Goal: Task Accomplishment & Management: Manage account settings

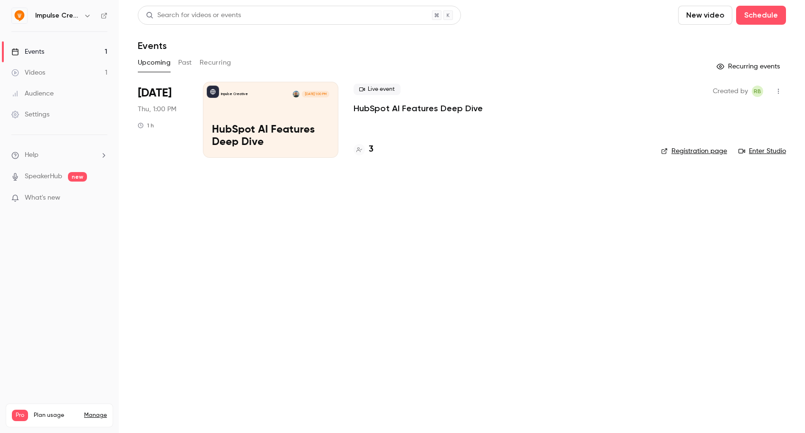
click at [280, 113] on div "Impulse Creative [DATE] 1:00 PM HubSpot AI Features Deep Dive" at bounding box center [270, 120] width 135 height 76
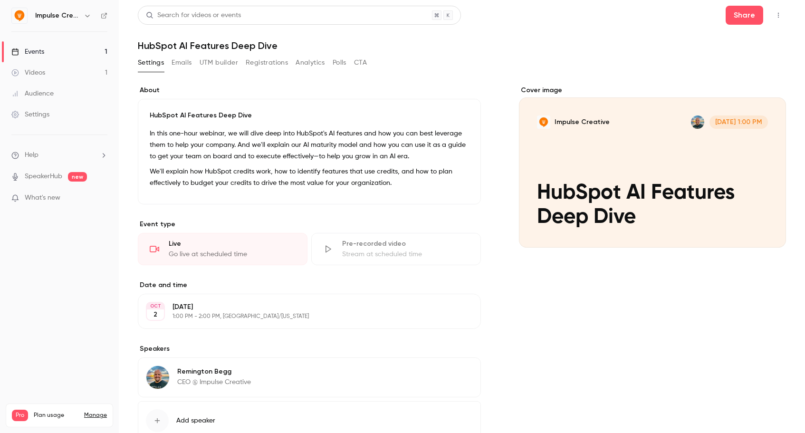
click at [772, 237] on button "Impulse Creative [DATE] 1:00 PM HubSpot AI Features Deep Dive" at bounding box center [768, 230] width 19 height 19
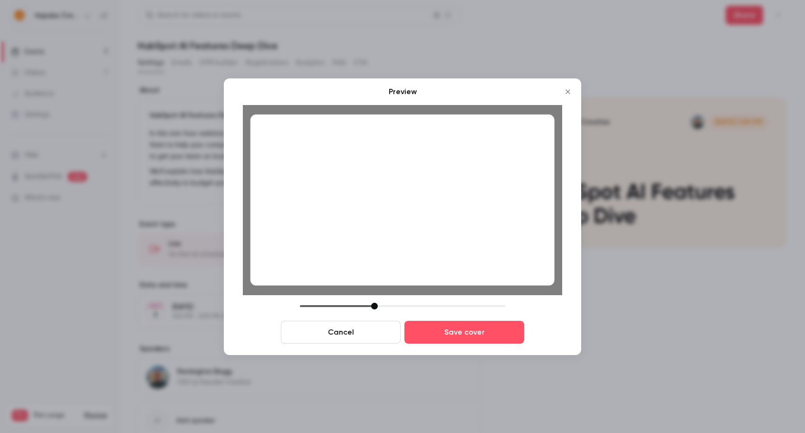
drag, startPoint x: 370, startPoint y: 305, endPoint x: 377, endPoint y: 303, distance: 7.4
click at [377, 303] on div at bounding box center [402, 306] width 205 height 7
click at [442, 332] on button "Save cover" at bounding box center [464, 332] width 120 height 23
click at [481, 329] on button "Save cover" at bounding box center [464, 332] width 120 height 23
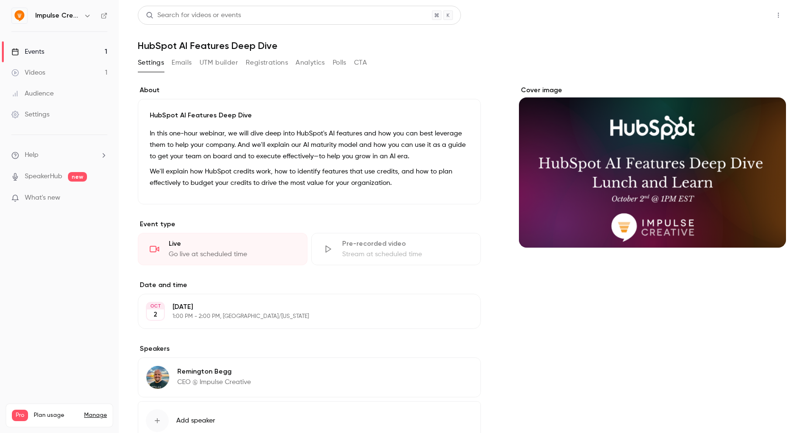
click at [742, 9] on button "Share" at bounding box center [744, 15] width 38 height 19
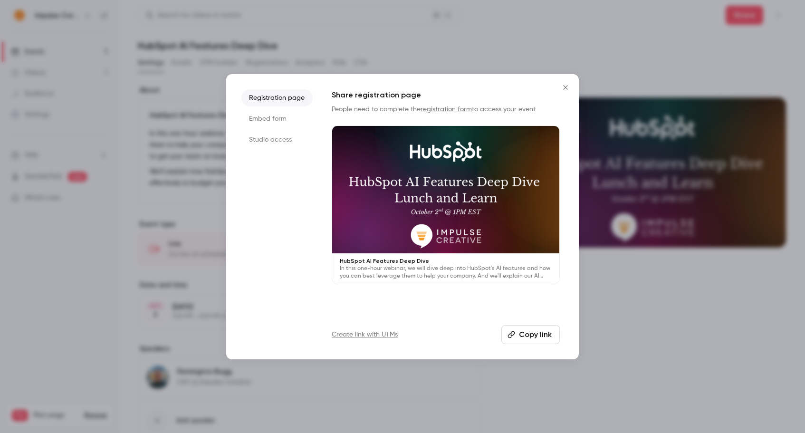
click at [534, 340] on button "Copy link" at bounding box center [530, 334] width 58 height 19
click at [285, 114] on li "Embed form" at bounding box center [276, 118] width 71 height 17
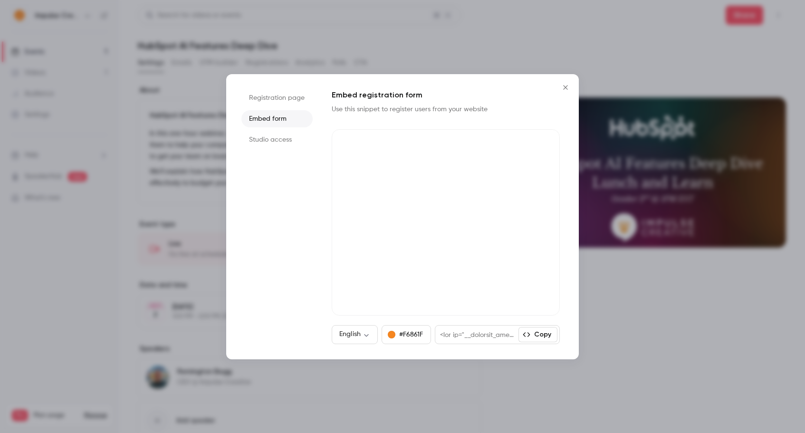
click at [531, 337] on button "Copy" at bounding box center [537, 334] width 39 height 15
click at [567, 88] on icon "Close" at bounding box center [565, 88] width 11 height 8
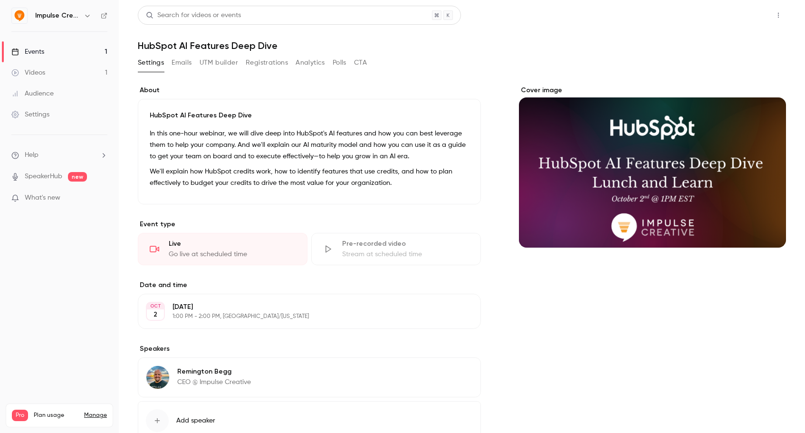
click at [751, 22] on button "Share" at bounding box center [744, 15] width 38 height 19
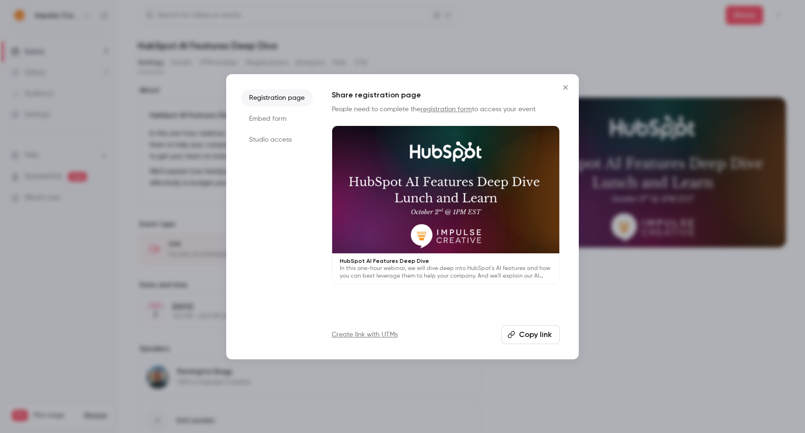
click at [518, 329] on button "Copy link" at bounding box center [530, 334] width 58 height 19
click at [564, 89] on icon "Close" at bounding box center [565, 88] width 11 height 8
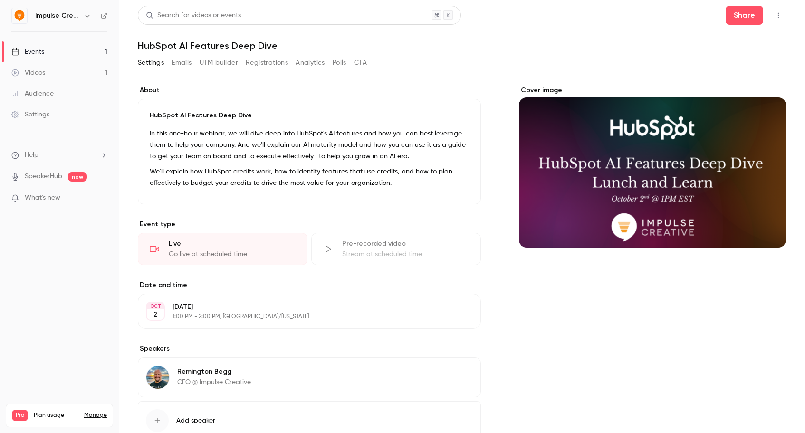
click at [366, 63] on button "CTA" at bounding box center [360, 62] width 13 height 15
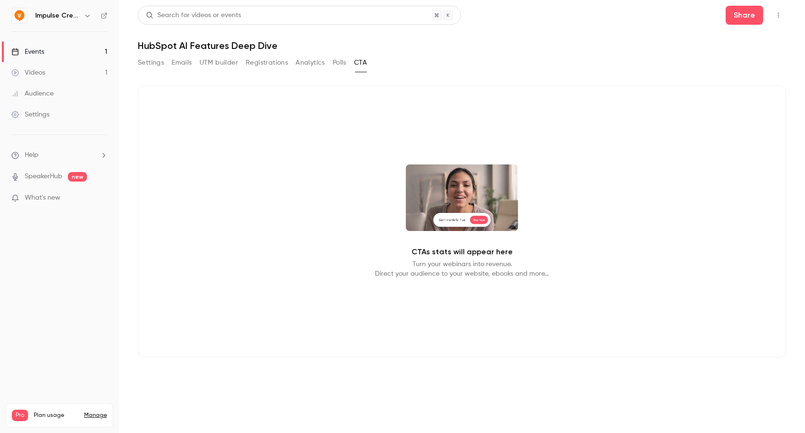
click at [279, 59] on button "Registrations" at bounding box center [267, 62] width 42 height 15
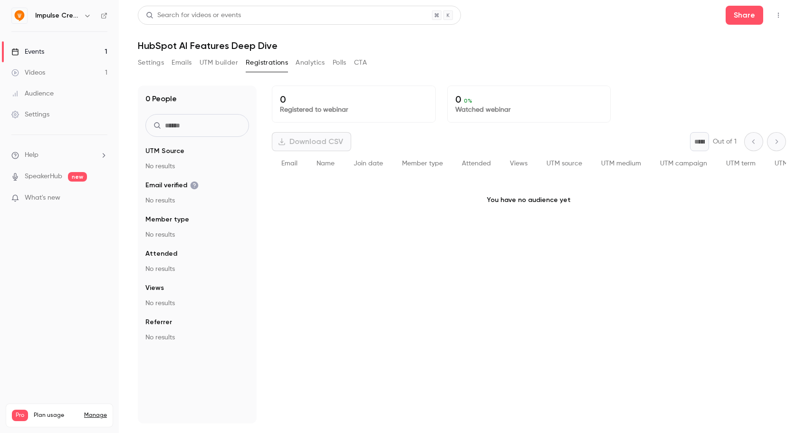
click at [227, 60] on button "UTM builder" at bounding box center [218, 62] width 38 height 15
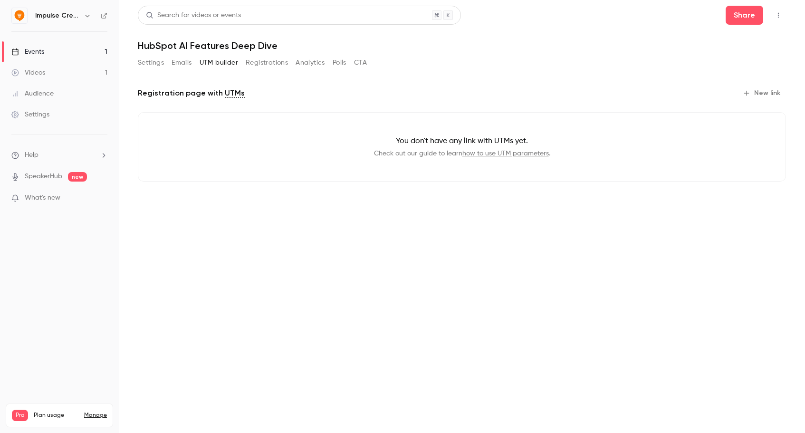
click at [177, 63] on button "Emails" at bounding box center [181, 62] width 20 height 15
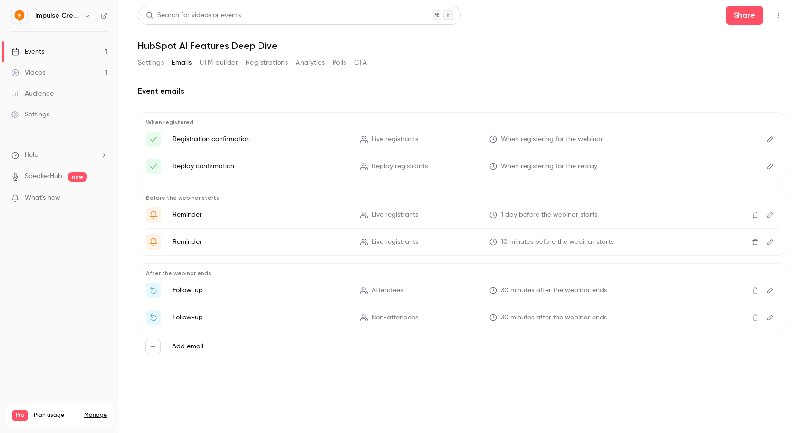
click at [149, 62] on button "Settings" at bounding box center [151, 62] width 26 height 15
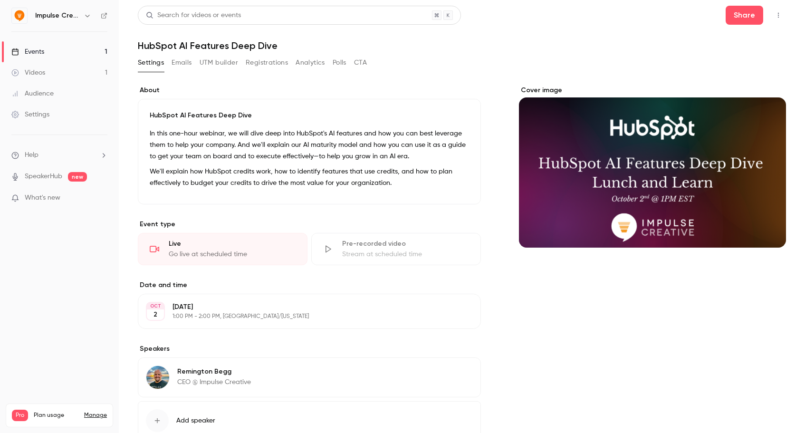
click at [222, 134] on p "In this one-hour webinar, we will dive deep into HubSpot's AI features and how …" at bounding box center [309, 145] width 319 height 34
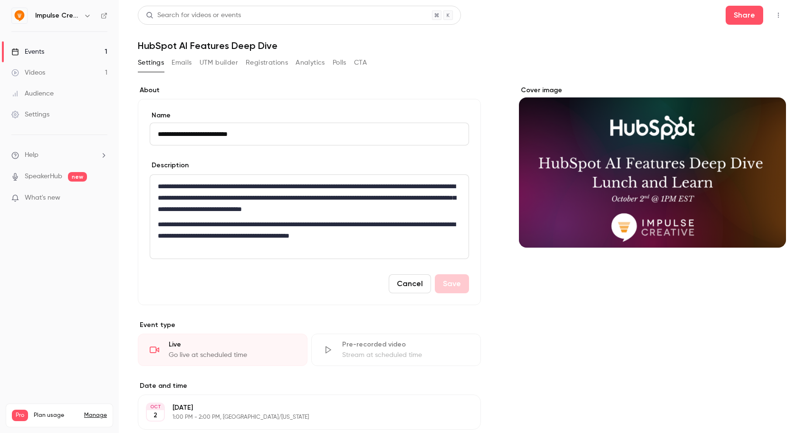
click at [241, 187] on p "**********" at bounding box center [309, 197] width 303 height 34
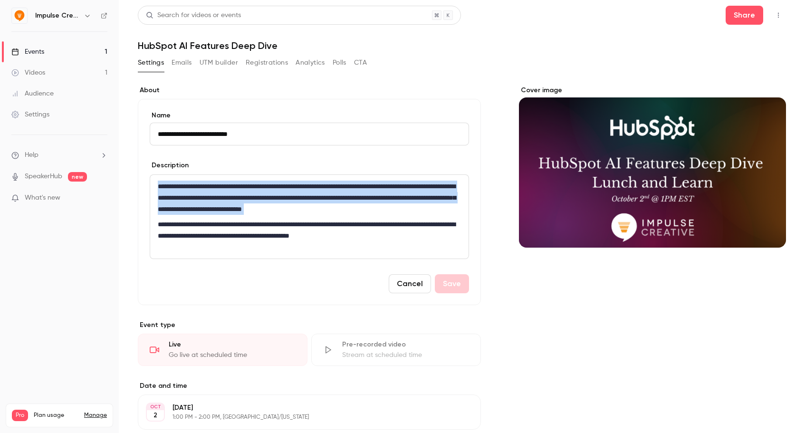
click at [241, 187] on p "**********" at bounding box center [309, 197] width 303 height 34
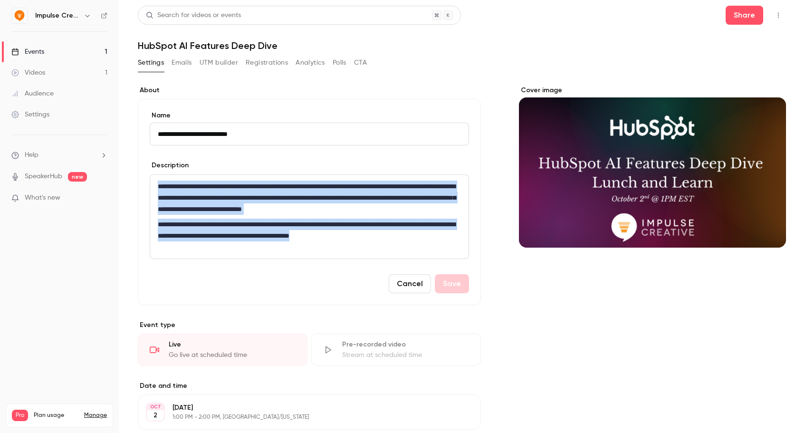
drag, startPoint x: 405, startPoint y: 233, endPoint x: 168, endPoint y: 167, distance: 246.0
click at [168, 167] on div "**********" at bounding box center [309, 210] width 319 height 98
copy div "**********"
click at [738, 15] on button "Share" at bounding box center [744, 15] width 38 height 19
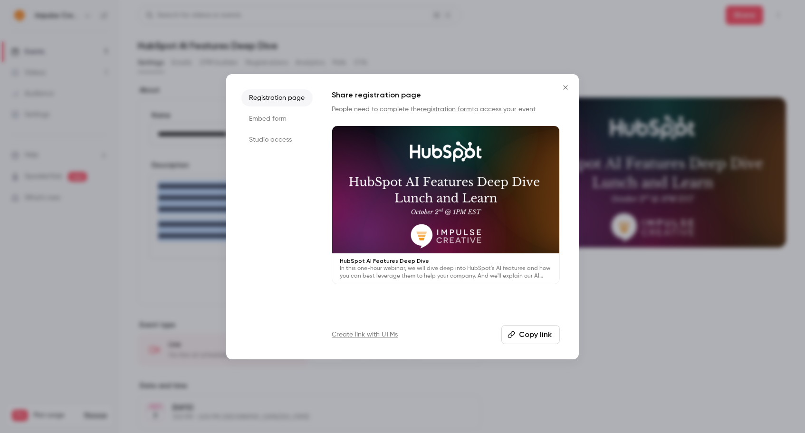
click at [517, 337] on button "Copy link" at bounding box center [530, 334] width 58 height 19
click at [566, 87] on icon "Close" at bounding box center [565, 88] width 11 height 8
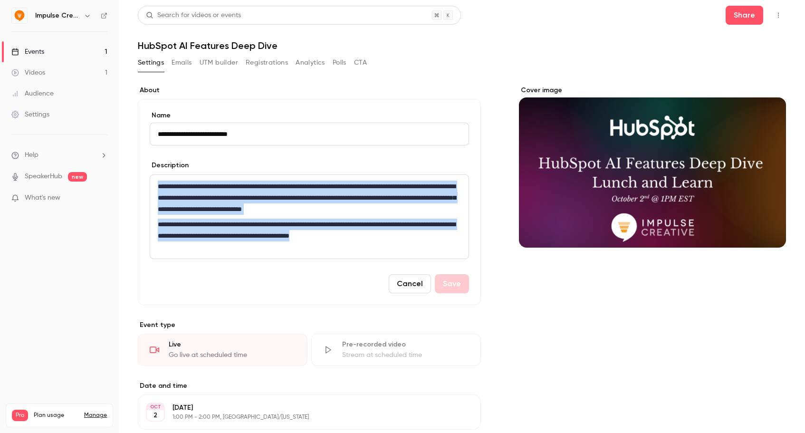
click at [408, 278] on button "Cancel" at bounding box center [410, 283] width 42 height 19
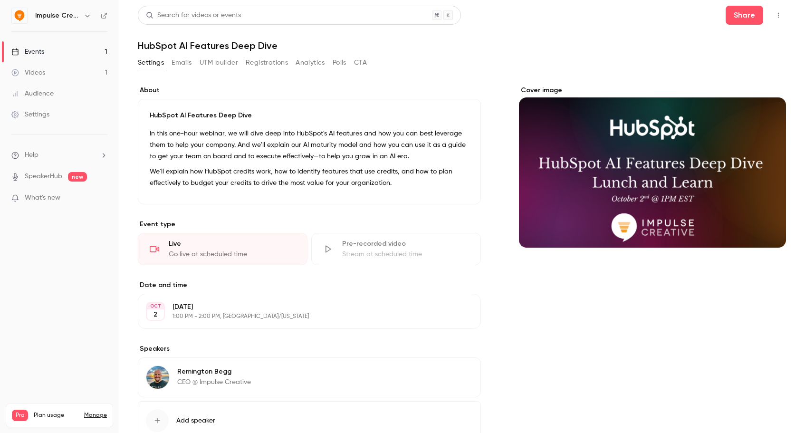
click at [34, 53] on div "Events" at bounding box center [27, 51] width 33 height 9
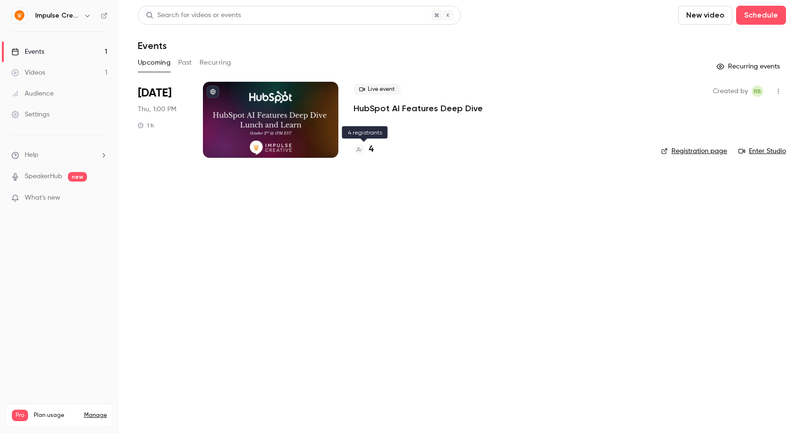
click at [372, 148] on h4 "4" at bounding box center [371, 149] width 5 height 13
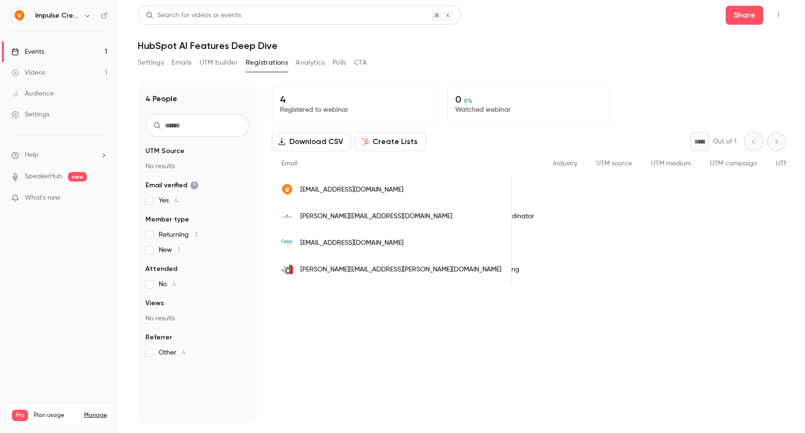
scroll to position [0, 462]
click at [398, 134] on button "Create Lists" at bounding box center [390, 141] width 71 height 19
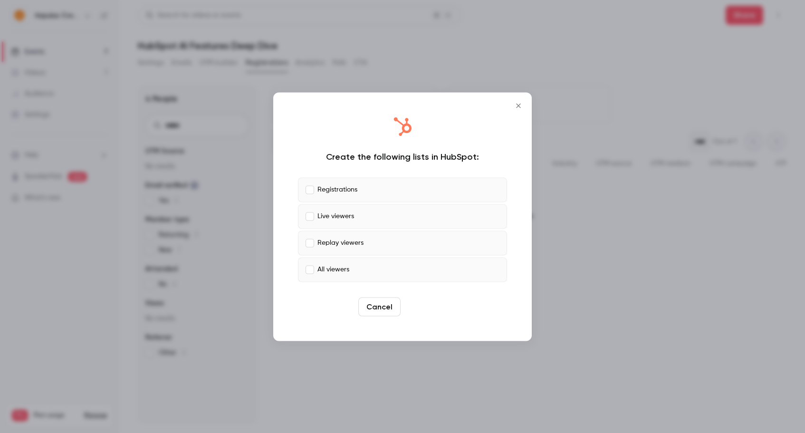
click at [420, 305] on button "Create" at bounding box center [425, 306] width 43 height 19
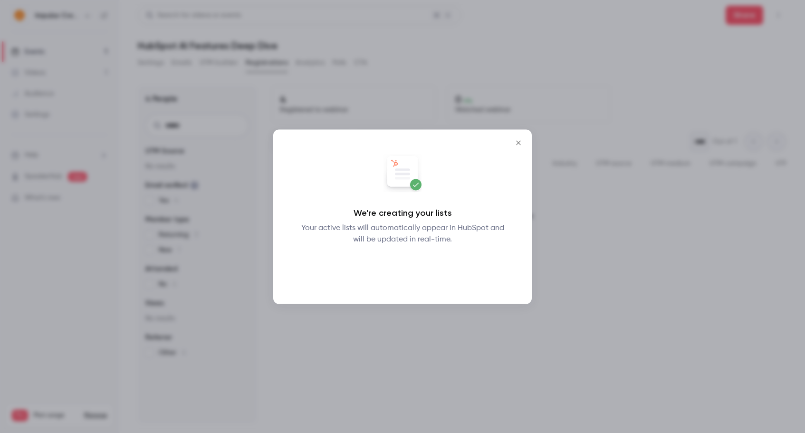
click at [397, 266] on button "Okay" at bounding box center [402, 269] width 35 height 19
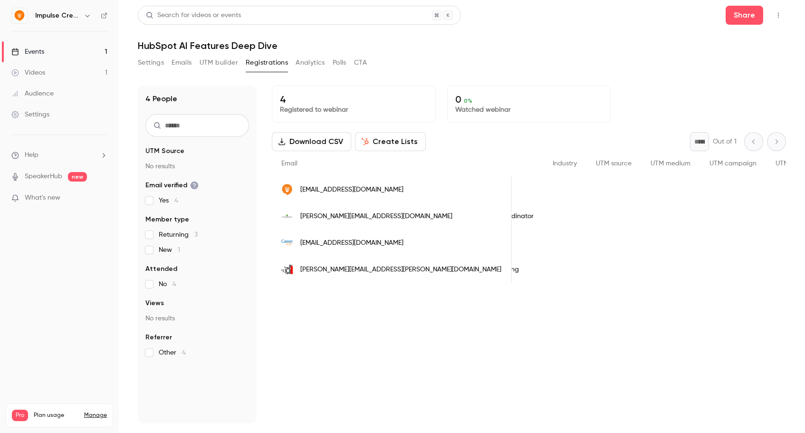
click at [35, 16] on h6 "Impulse Creative" at bounding box center [57, 15] width 45 height 9
click at [87, 18] on icon "button" at bounding box center [88, 16] width 8 height 8
click at [58, 83] on div "Billing" at bounding box center [81, 87] width 92 height 9
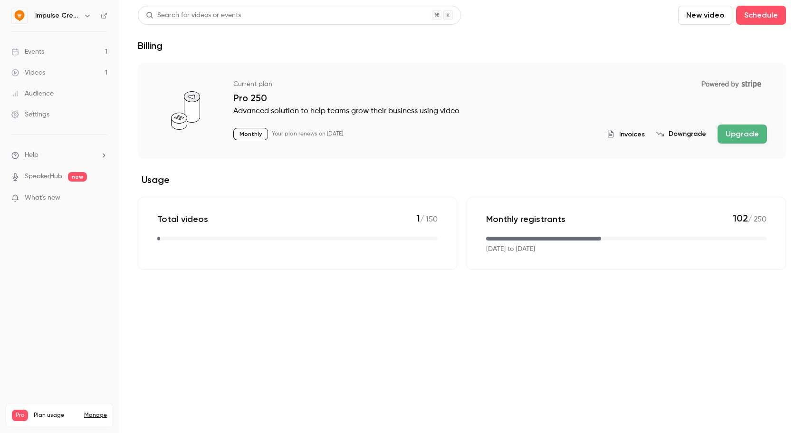
click at [566, 35] on header "Search for videos or events New video Schedule Billing" at bounding box center [462, 29] width 648 height 46
click at [40, 51] on div "Events" at bounding box center [27, 51] width 33 height 9
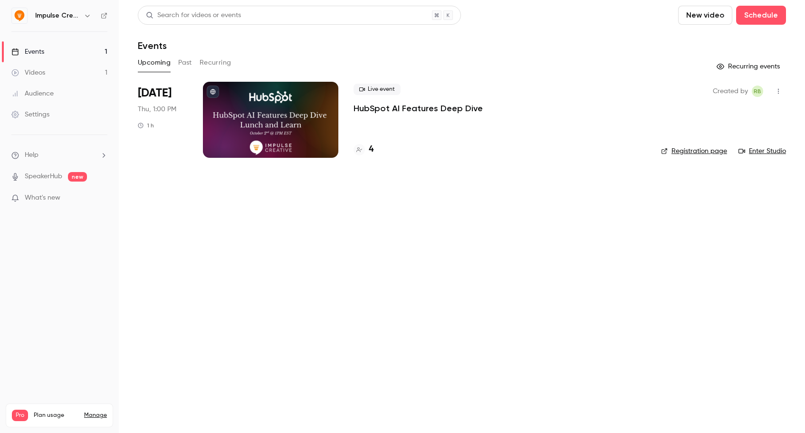
click at [40, 51] on div "Events" at bounding box center [27, 51] width 33 height 9
click at [256, 111] on div at bounding box center [270, 120] width 135 height 76
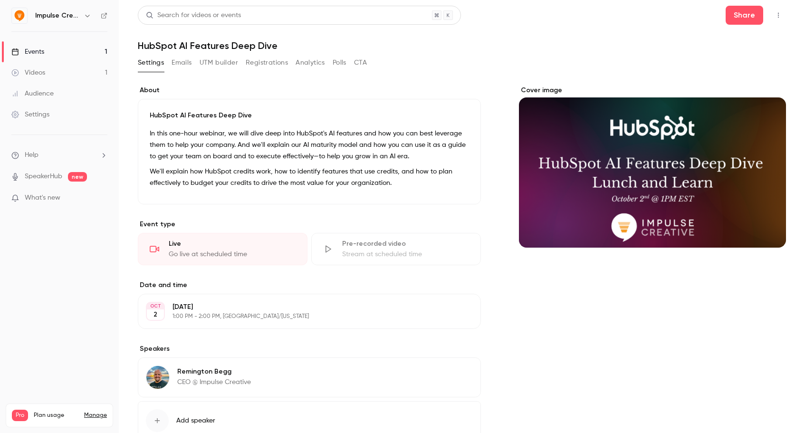
scroll to position [66, 0]
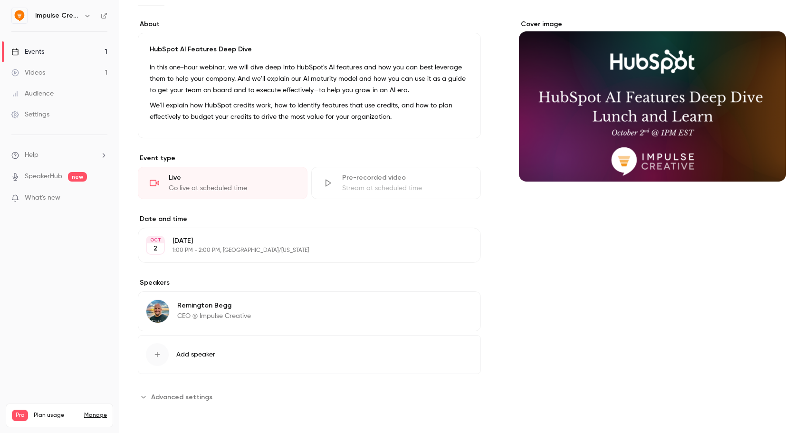
click at [204, 399] on span "Advanced settings" at bounding box center [181, 397] width 61 height 10
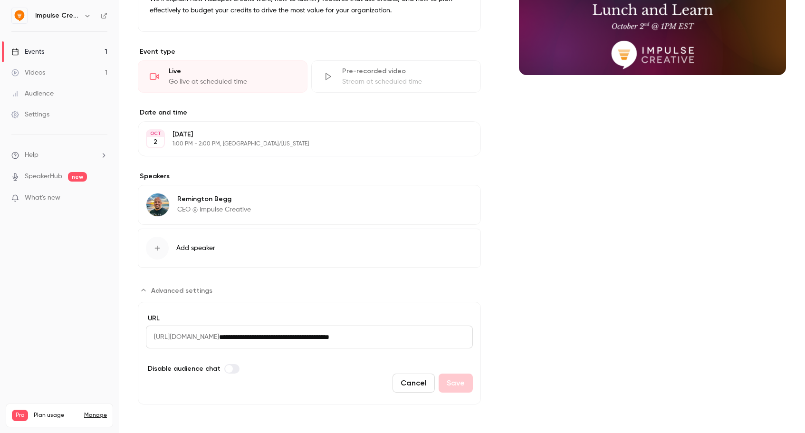
scroll to position [0, 0]
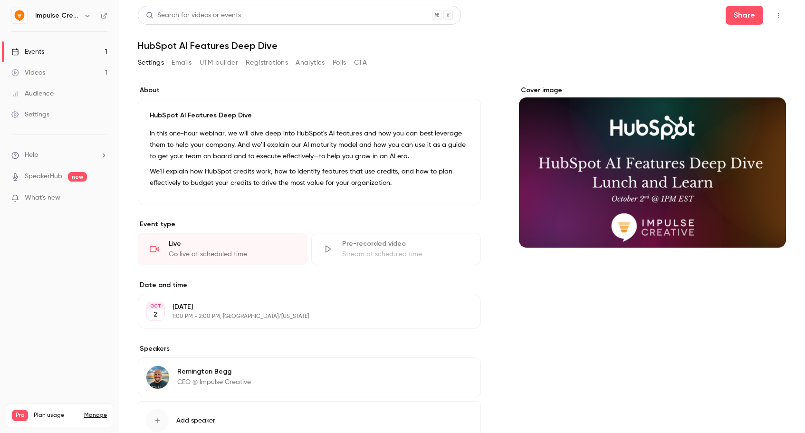
click at [317, 63] on button "Analytics" at bounding box center [309, 62] width 29 height 15
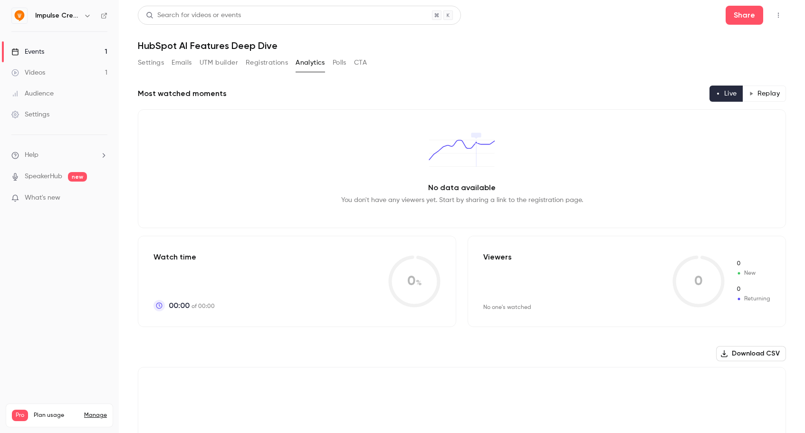
click at [42, 73] on div "Videos" at bounding box center [28, 72] width 34 height 9
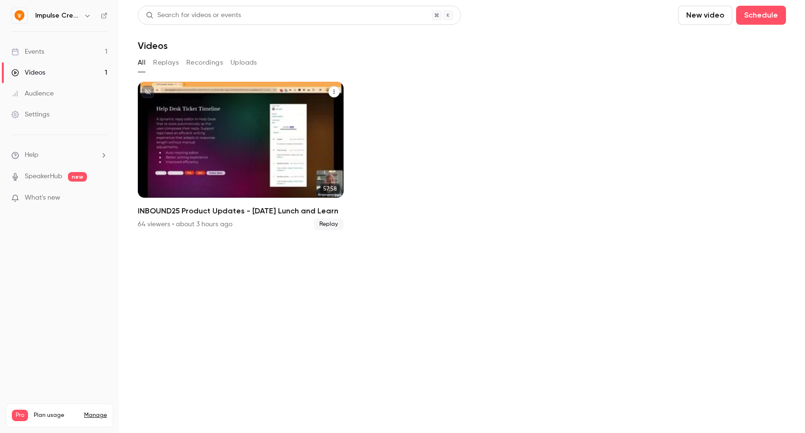
click at [250, 139] on div "INBOUND25 Product Updates - Friday Lunch and Learn" at bounding box center [241, 140] width 206 height 116
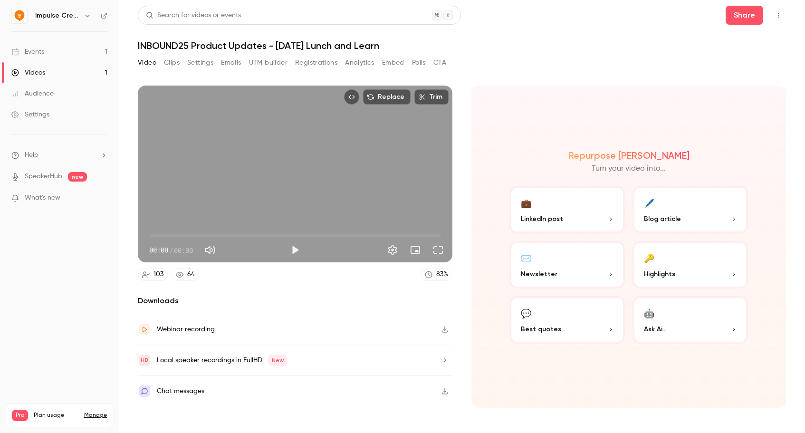
click at [174, 63] on button "Clips" at bounding box center [172, 62] width 16 height 15
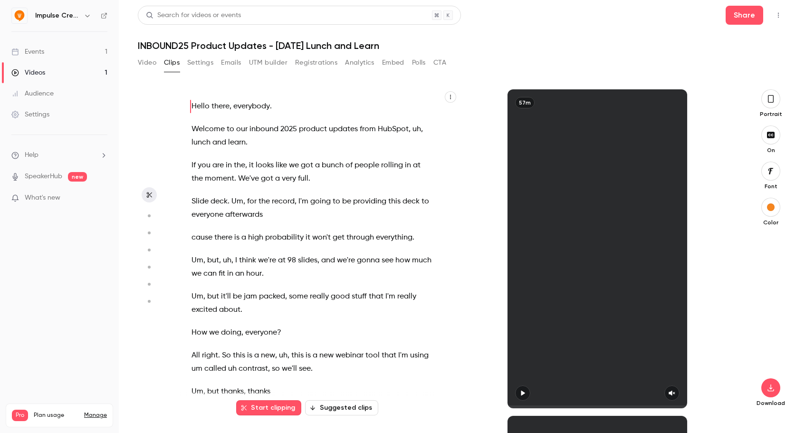
click at [523, 390] on icon "button" at bounding box center [523, 392] width 8 height 7
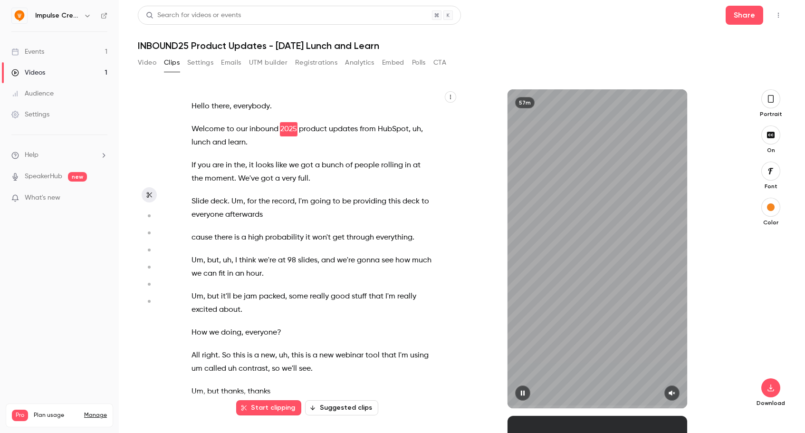
click at [672, 394] on icon "button" at bounding box center [672, 392] width 8 height 7
click at [334, 405] on button "Suggested clips" at bounding box center [341, 407] width 73 height 15
click at [316, 197] on span "going" at bounding box center [320, 201] width 20 height 13
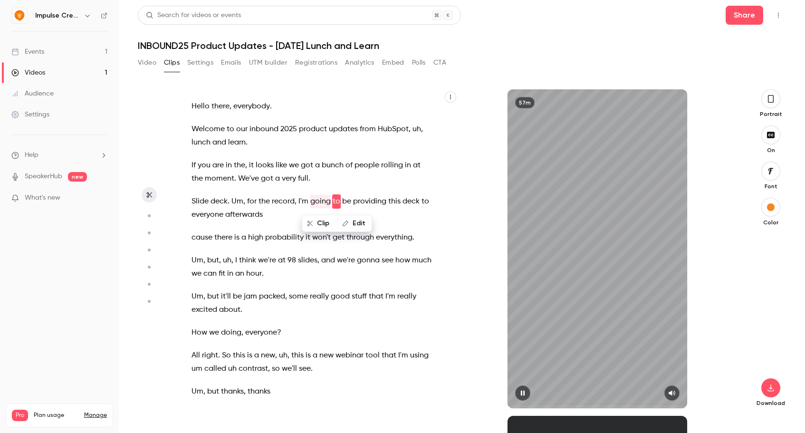
click at [553, 260] on div "57m" at bounding box center [596, 248] width 179 height 319
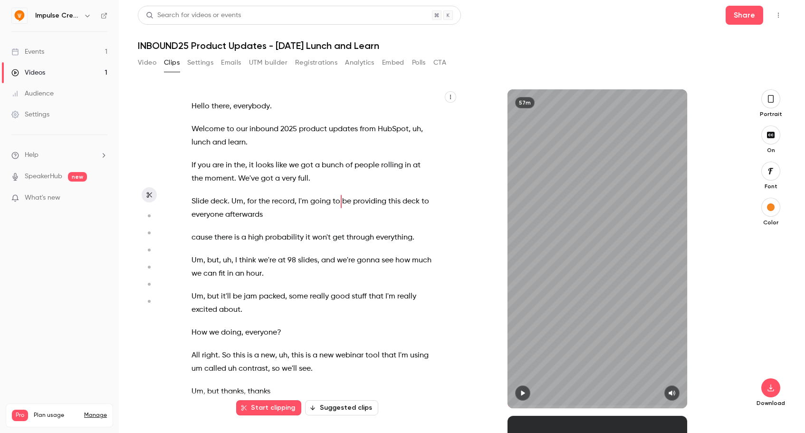
click at [323, 406] on button "Suggested clips" at bounding box center [341, 407] width 73 height 15
type input "**"
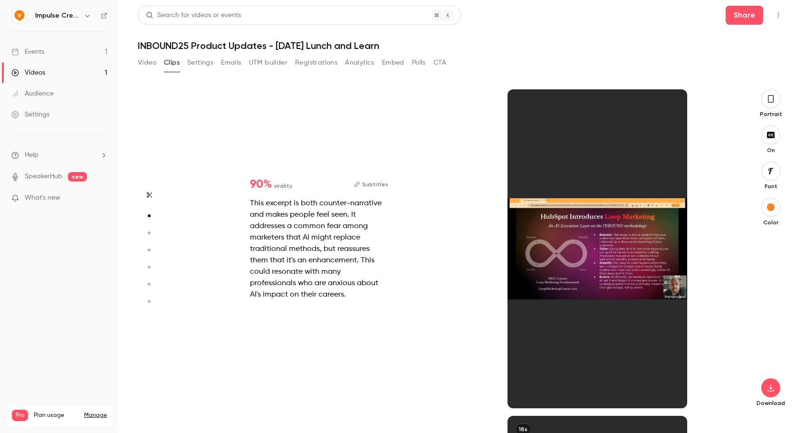
scroll to position [326, 0]
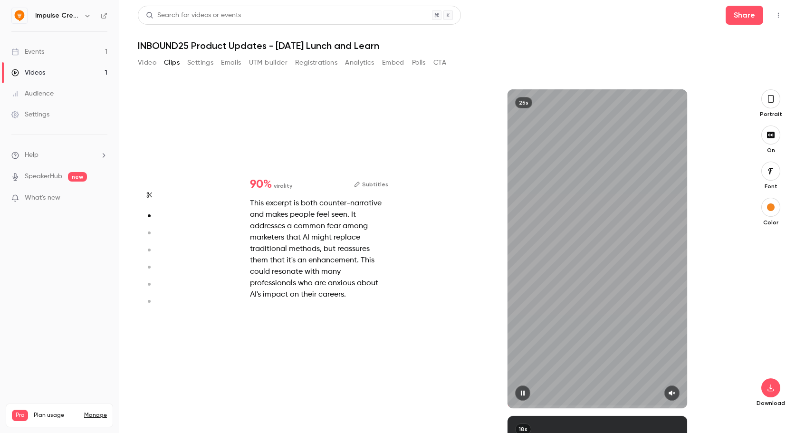
click at [552, 335] on div "25s" at bounding box center [596, 248] width 179 height 319
click at [522, 393] on icon "button" at bounding box center [523, 392] width 4 height 5
click at [674, 394] on icon "button" at bounding box center [672, 392] width 8 height 7
type input "****"
type input "**"
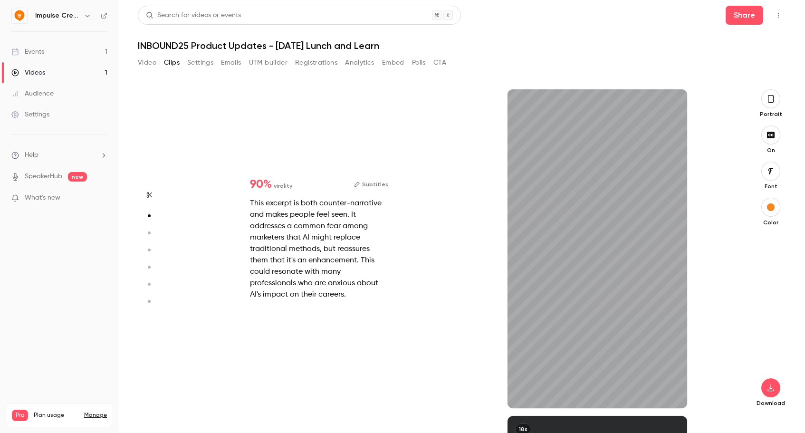
type input "*"
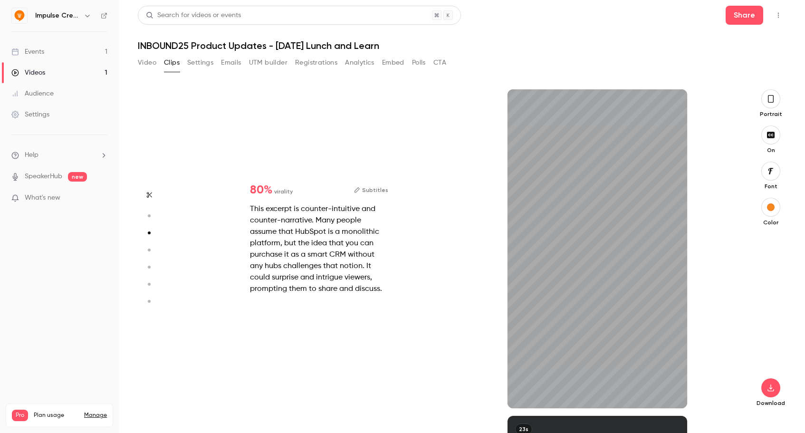
scroll to position [653, 0]
click at [671, 392] on icon "button" at bounding box center [671, 392] width 6 height 5
type input "****"
type input "**"
type input "*"
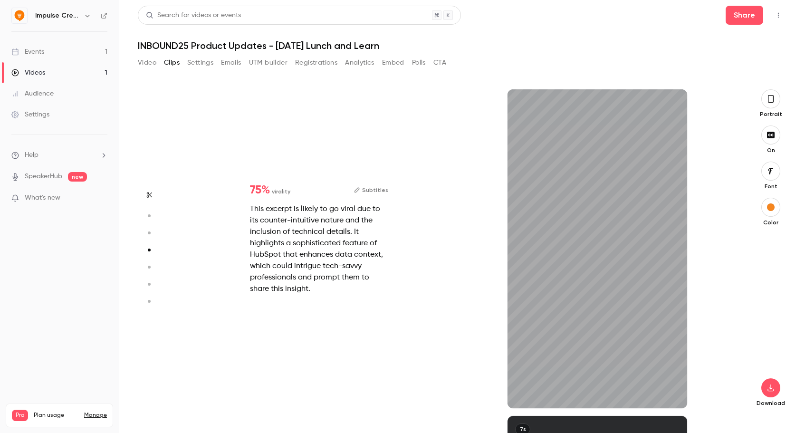
scroll to position [979, 0]
click at [668, 392] on icon "button" at bounding box center [672, 392] width 8 height 7
type input "***"
type input "**"
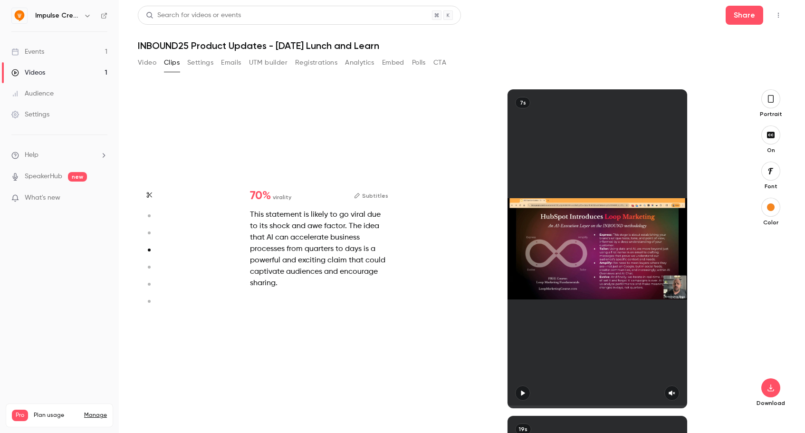
type input "*"
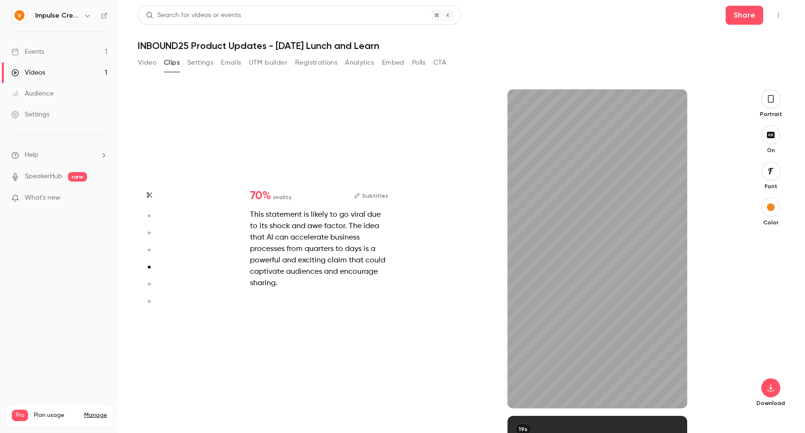
scroll to position [1305, 0]
click at [675, 395] on button "button" at bounding box center [671, 392] width 15 height 15
click at [516, 405] on span at bounding box center [596, 406] width 179 height 15
click at [522, 395] on icon "button" at bounding box center [523, 392] width 8 height 7
type input "***"
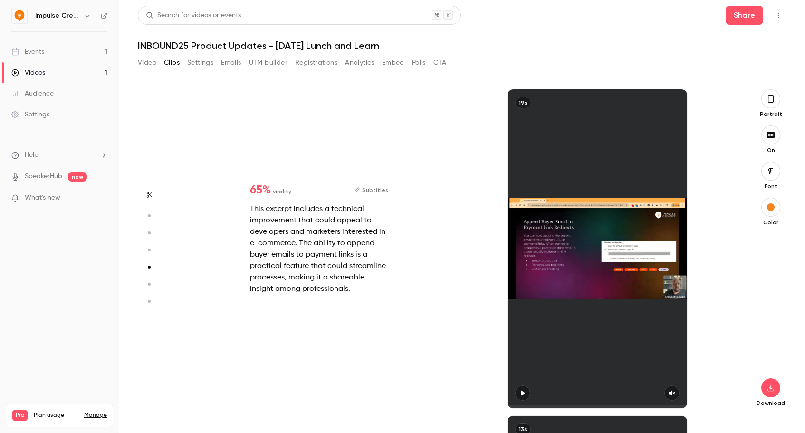
type input "**"
type input "*"
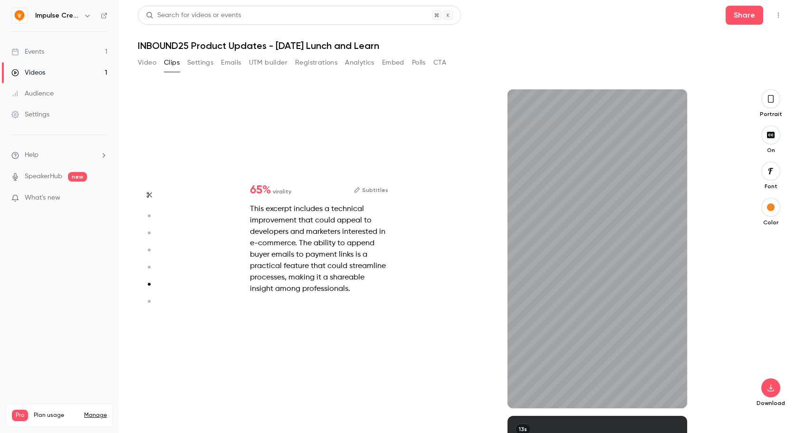
scroll to position [1632, 0]
type input "***"
type input "**"
type input "*"
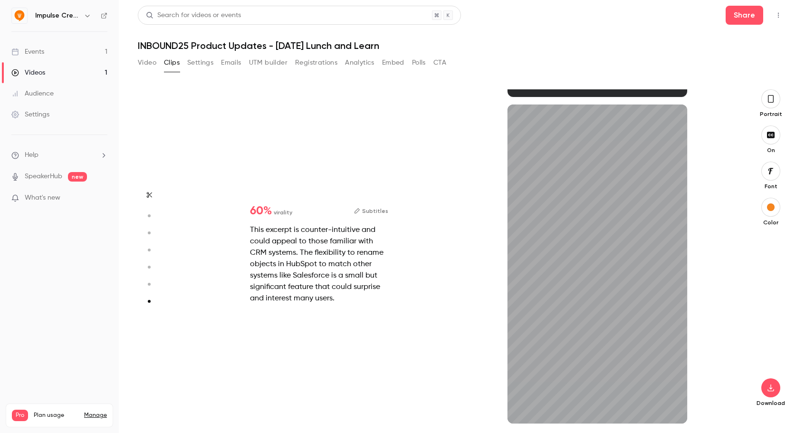
scroll to position [1943, 0]
type input "***"
click at [150, 212] on icon "button" at bounding box center [148, 215] width 9 height 7
type input "**"
type input "***"
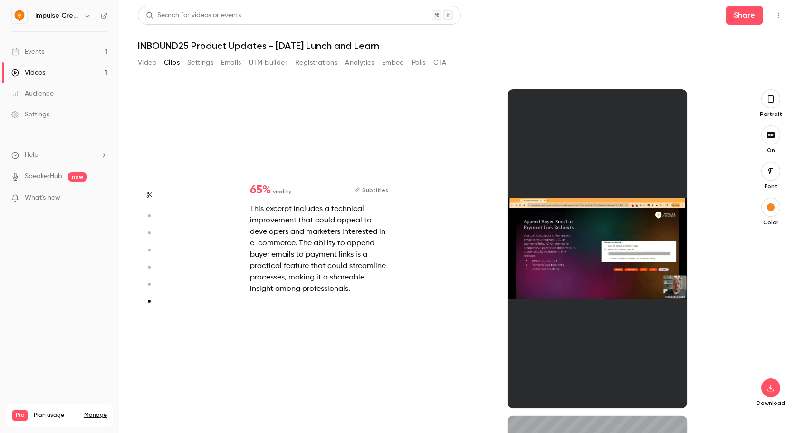
type input "**"
type input "*"
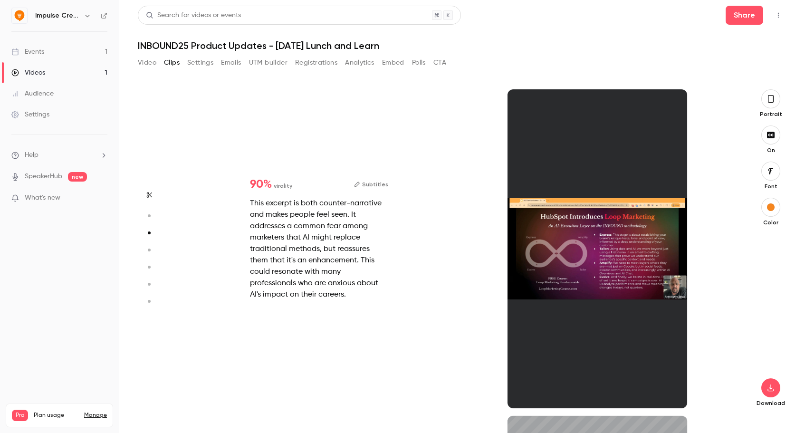
type input "**"
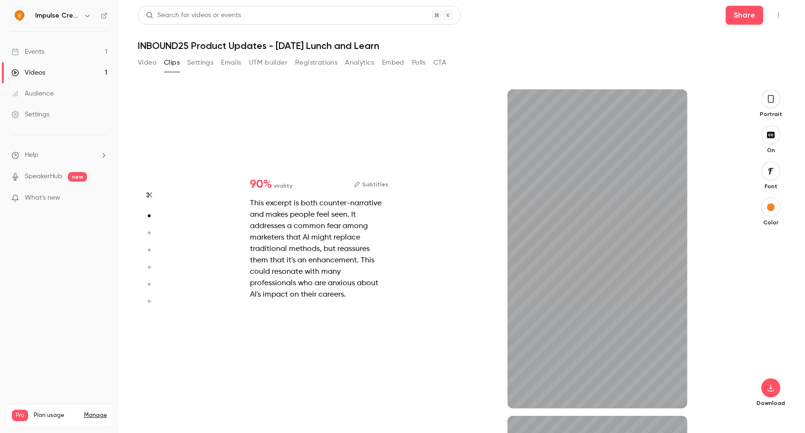
scroll to position [326, 0]
click at [150, 212] on icon "button" at bounding box center [148, 215] width 9 height 7
type input "****"
click at [774, 385] on icon "button" at bounding box center [770, 388] width 11 height 8
type input "**"
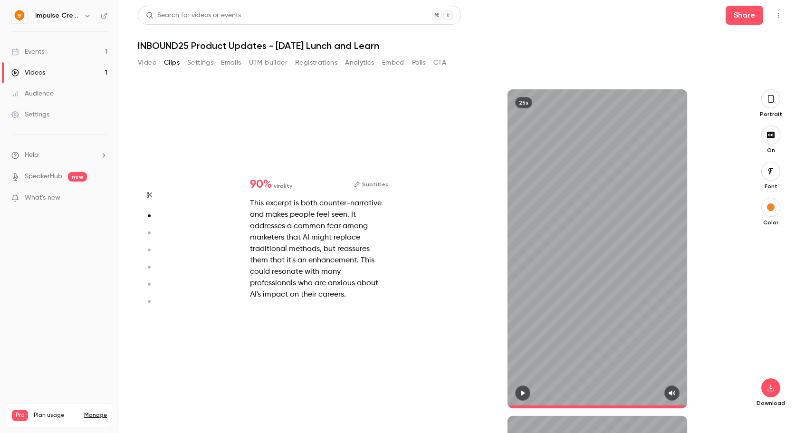
type input "****"
type input "**"
type input "****"
click at [189, 58] on button "Settings" at bounding box center [200, 62] width 26 height 15
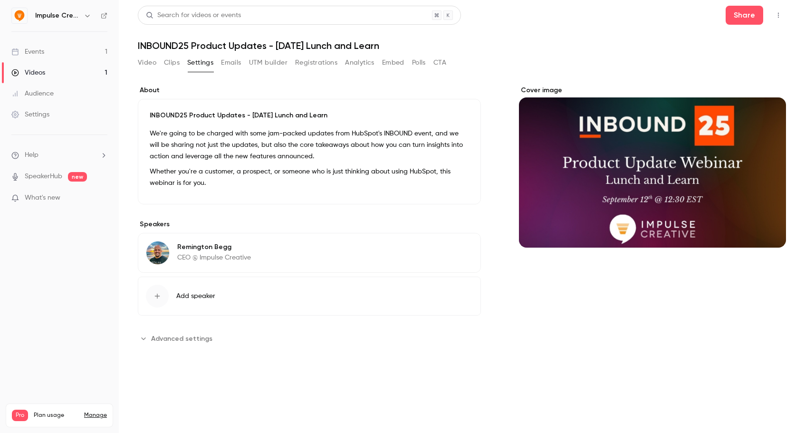
click at [234, 61] on button "Emails" at bounding box center [231, 62] width 20 height 15
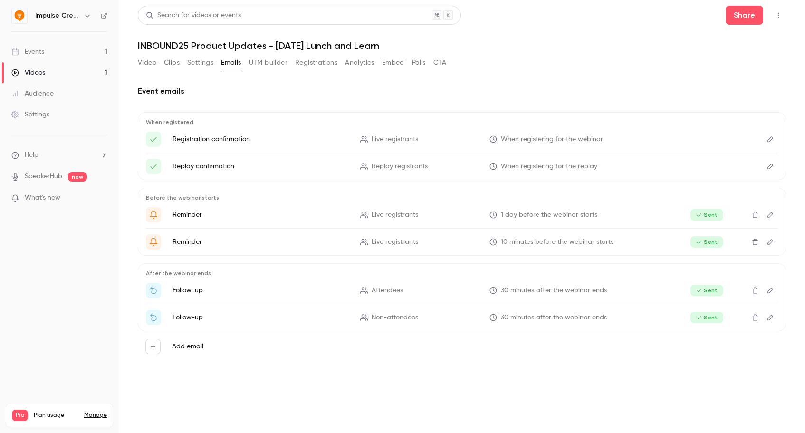
click at [259, 63] on button "UTM builder" at bounding box center [268, 62] width 38 height 15
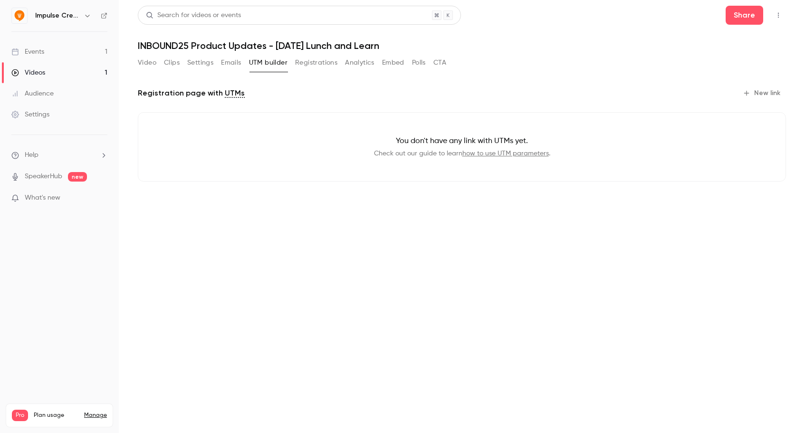
click at [304, 64] on button "Registrations" at bounding box center [316, 62] width 42 height 15
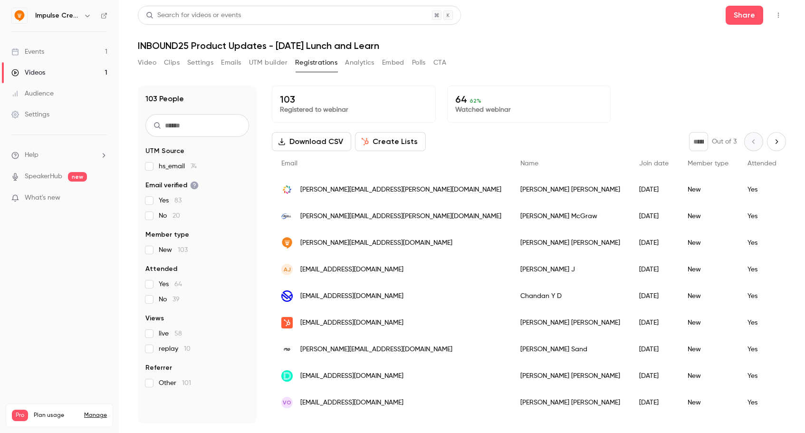
click at [777, 13] on icon "Top Bar Actions" at bounding box center [778, 15] width 8 height 7
click at [621, 39] on div at bounding box center [402, 216] width 805 height 433
click at [777, 19] on button "Top Bar Actions" at bounding box center [777, 15] width 15 height 15
click at [695, 39] on icon at bounding box center [693, 40] width 8 height 8
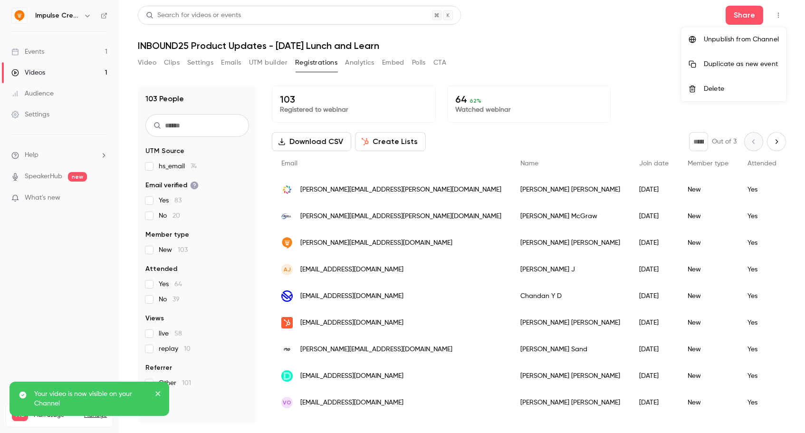
click at [44, 406] on p "Your video is now visible on your Channel" at bounding box center [91, 398] width 114 height 19
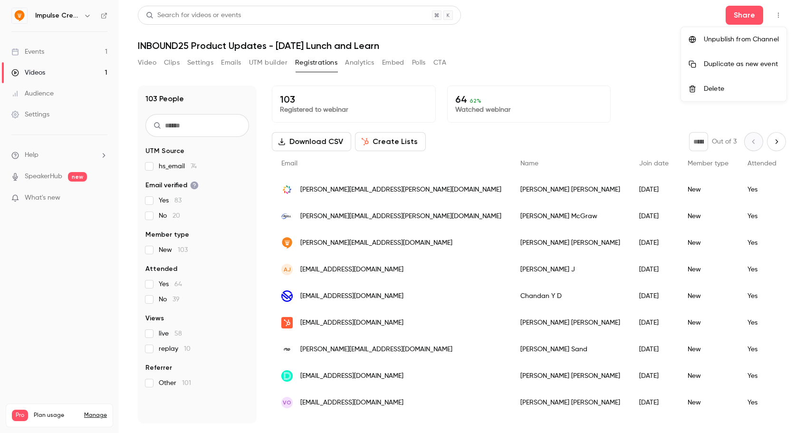
click at [51, 12] on div at bounding box center [402, 216] width 805 height 433
click at [78, 16] on h6 "Impulse Creative" at bounding box center [57, 15] width 45 height 9
click at [108, 16] on nav "Impulse Creative Events 1 Videos 1 Audience Settings Help SpeakerHub new What's…" at bounding box center [59, 216] width 119 height 433
click at [105, 16] on icon at bounding box center [104, 16] width 6 height 6
click at [95, 190] on ul "Help SpeakerHub new What's new" at bounding box center [59, 177] width 119 height 85
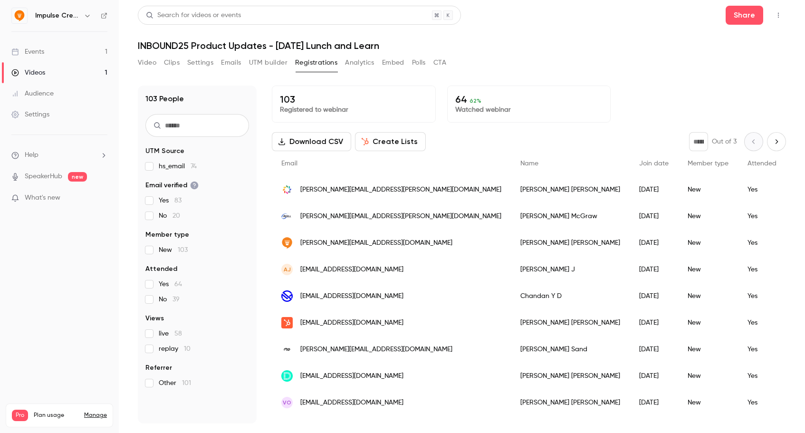
click at [71, 198] on p "What's new" at bounding box center [51, 198] width 81 height 10
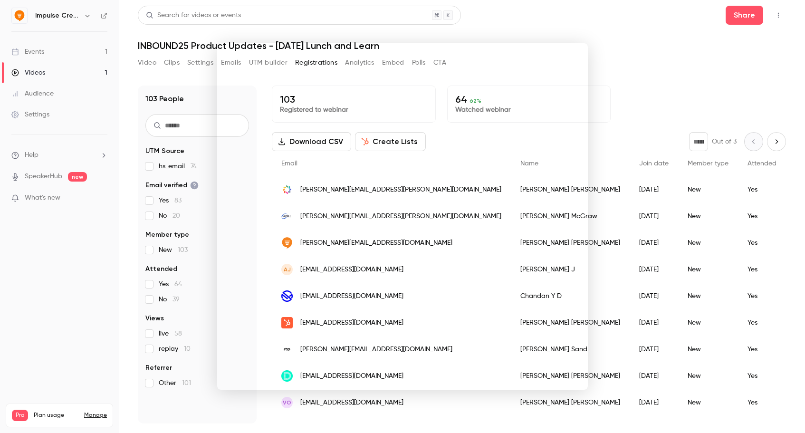
click at [638, 82] on div at bounding box center [402, 216] width 805 height 433
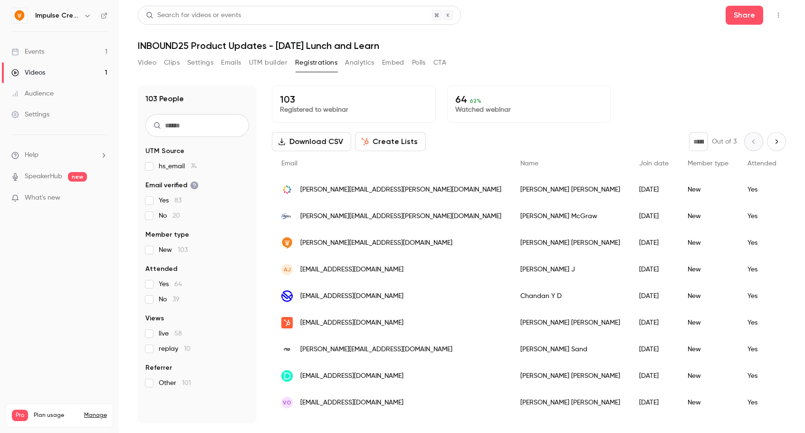
click at [379, 187] on span "lourdes.spranger@mybrightwheel.com" at bounding box center [400, 190] width 201 height 10
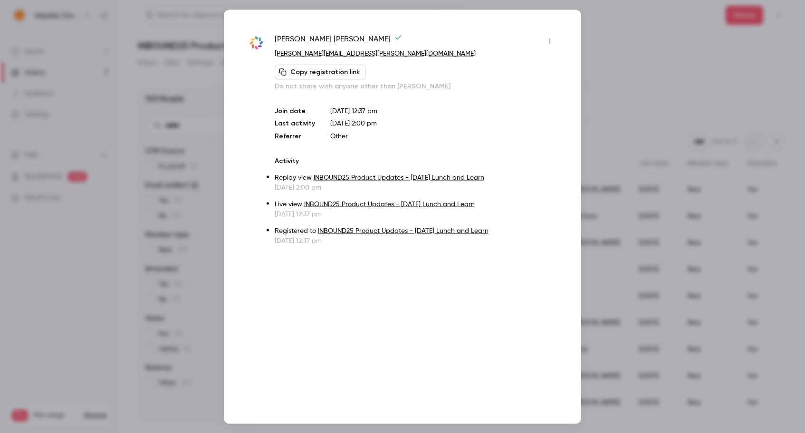
click at [611, 13] on div at bounding box center [402, 216] width 805 height 433
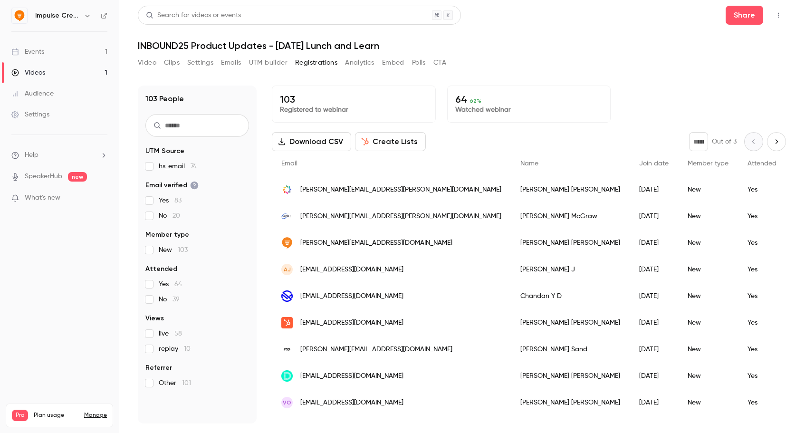
click at [14, 14] on img at bounding box center [19, 15] width 15 height 15
click at [19, 15] on img at bounding box center [19, 15] width 15 height 15
click at [28, 54] on div "Events" at bounding box center [27, 51] width 33 height 9
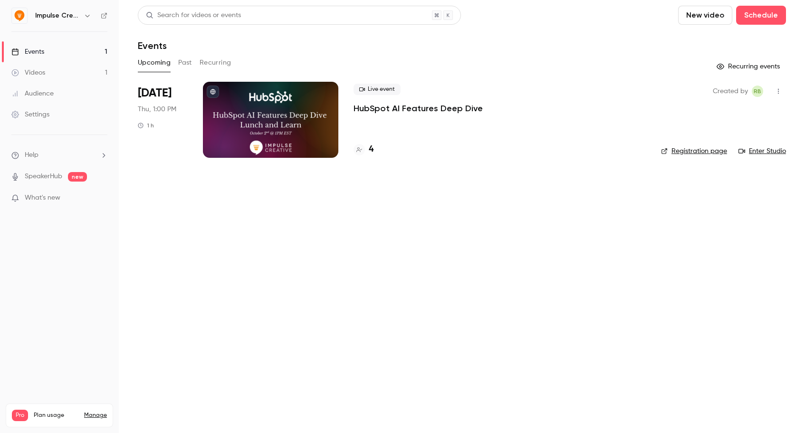
click at [240, 90] on div at bounding box center [270, 120] width 135 height 76
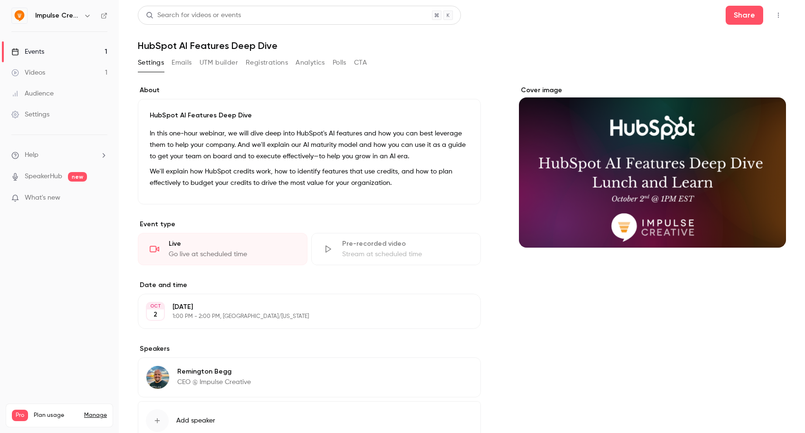
click at [249, 255] on div "Go live at scheduled time" at bounding box center [232, 253] width 127 height 9
click at [35, 66] on link "Videos 1" at bounding box center [59, 72] width 119 height 21
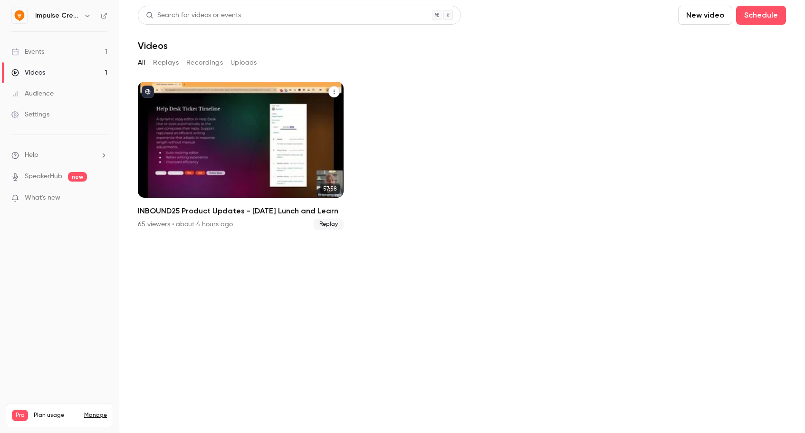
click at [307, 186] on div "INBOUND25 Product Updates - Friday Lunch and Learn" at bounding box center [241, 140] width 206 height 116
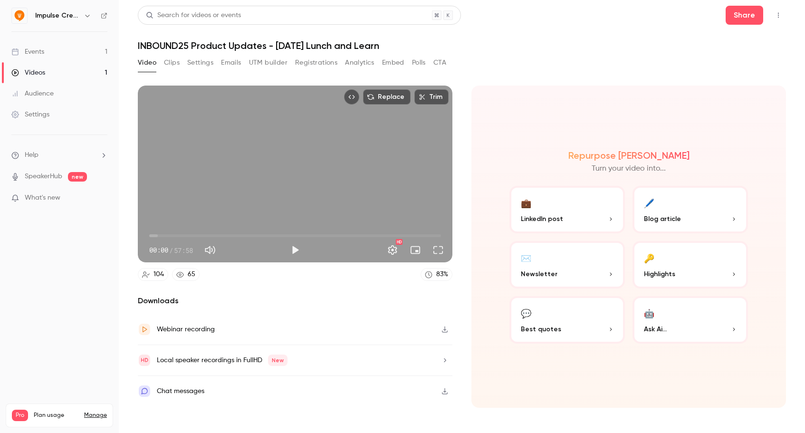
click at [775, 17] on icon "Top Bar Actions" at bounding box center [778, 15] width 8 height 7
click at [764, 42] on div "Unpublish from Channel" at bounding box center [740, 39] width 75 height 9
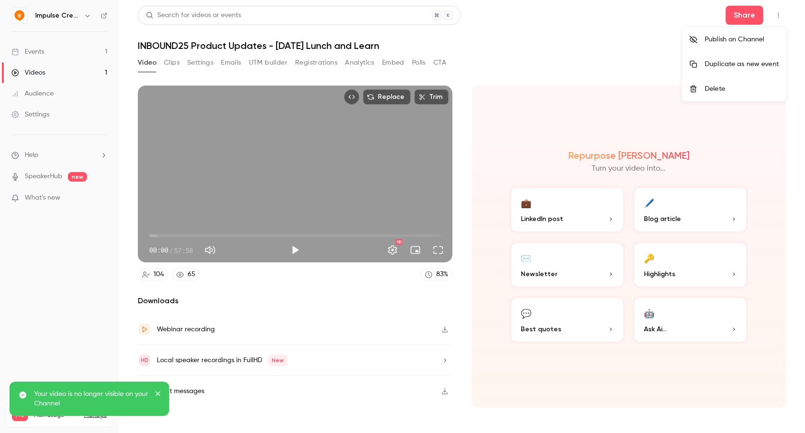
click at [460, 272] on div at bounding box center [402, 216] width 805 height 433
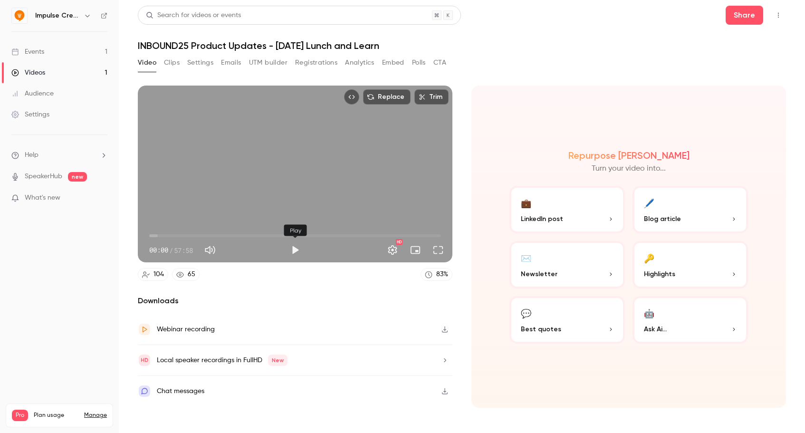
click at [298, 249] on button "Play" at bounding box center [294, 249] width 19 height 19
click at [395, 248] on button "Settings" at bounding box center [392, 249] width 19 height 19
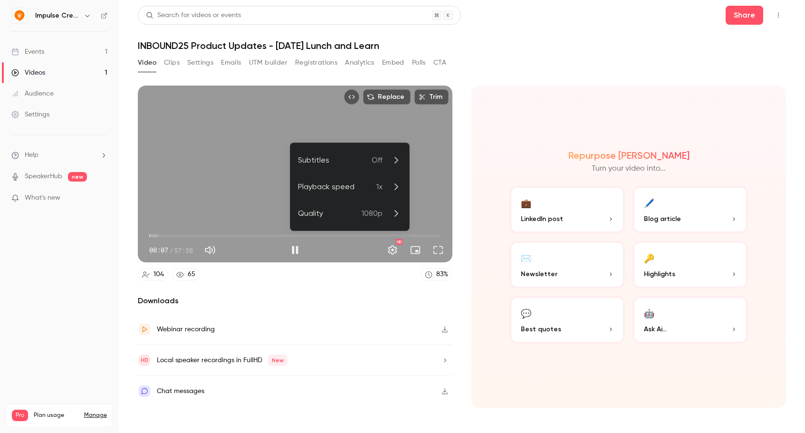
click at [386, 209] on p "1080p" at bounding box center [381, 213] width 40 height 11
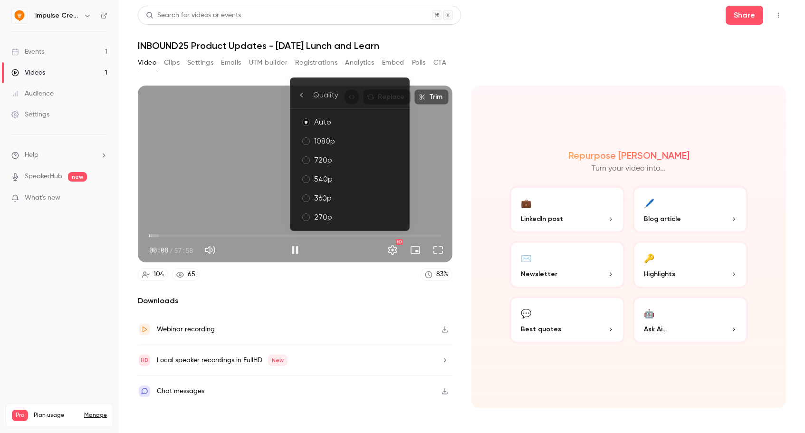
click at [366, 309] on div at bounding box center [402, 216] width 805 height 433
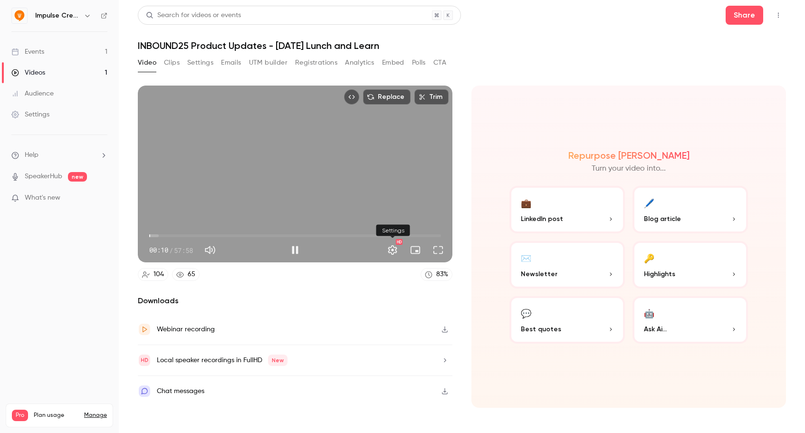
click at [396, 248] on button "Settings" at bounding box center [392, 249] width 19 height 19
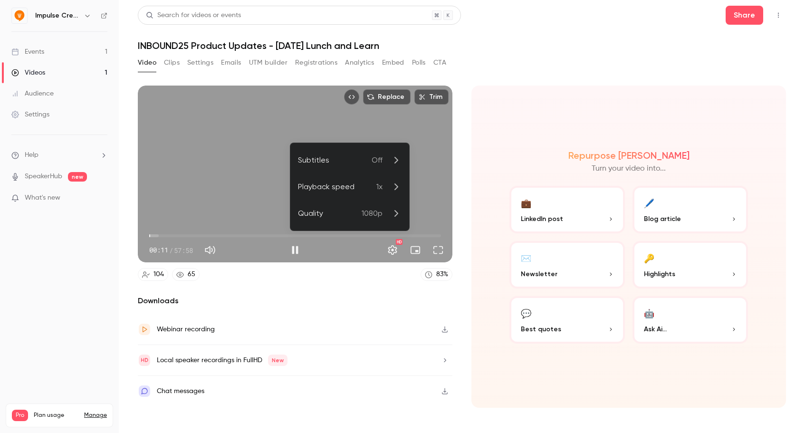
click at [390, 162] on icon at bounding box center [395, 159] width 11 height 11
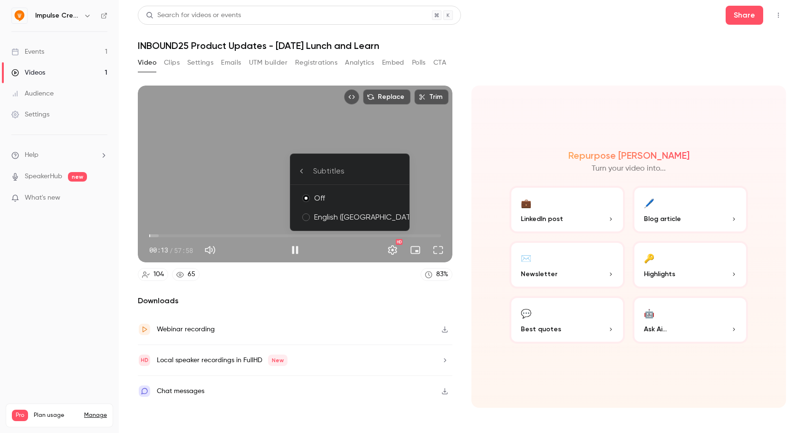
click at [304, 173] on icon at bounding box center [302, 171] width 8 height 8
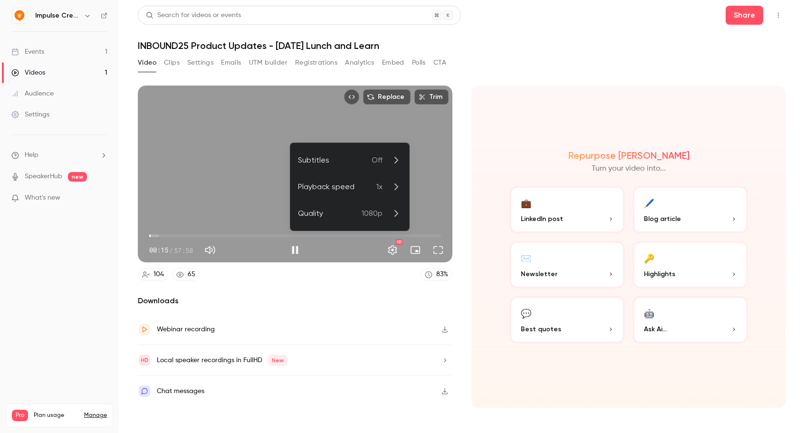
click at [503, 198] on div at bounding box center [402, 216] width 805 height 433
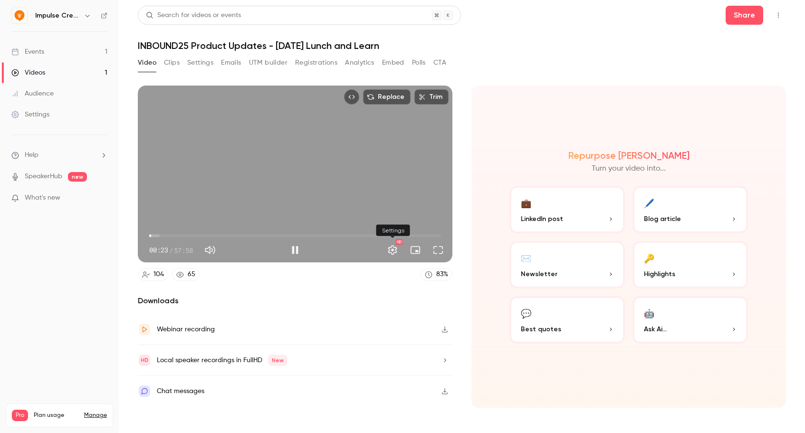
click at [390, 250] on button "Settings" at bounding box center [392, 249] width 19 height 19
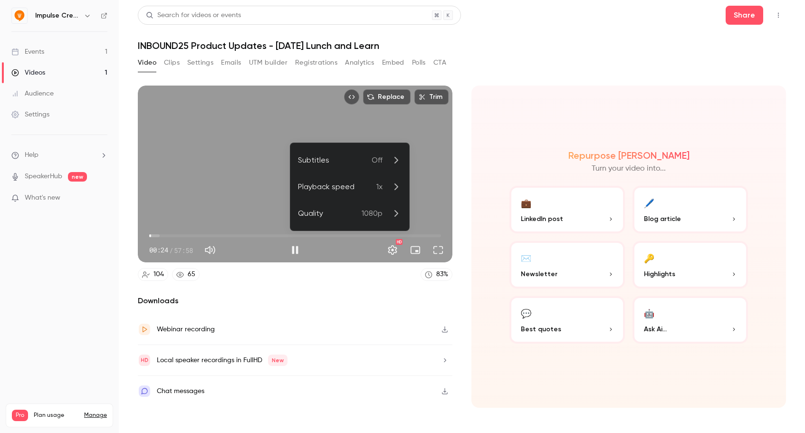
click at [385, 184] on p "1x" at bounding box center [388, 186] width 25 height 11
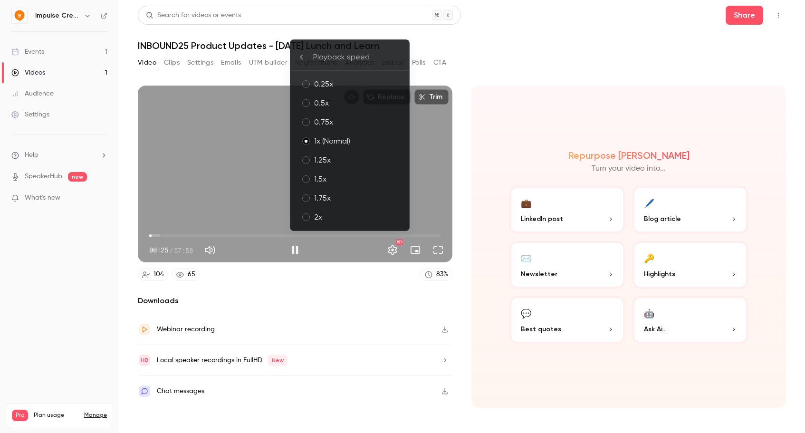
click at [365, 202] on div "1.75x" at bounding box center [357, 197] width 87 height 11
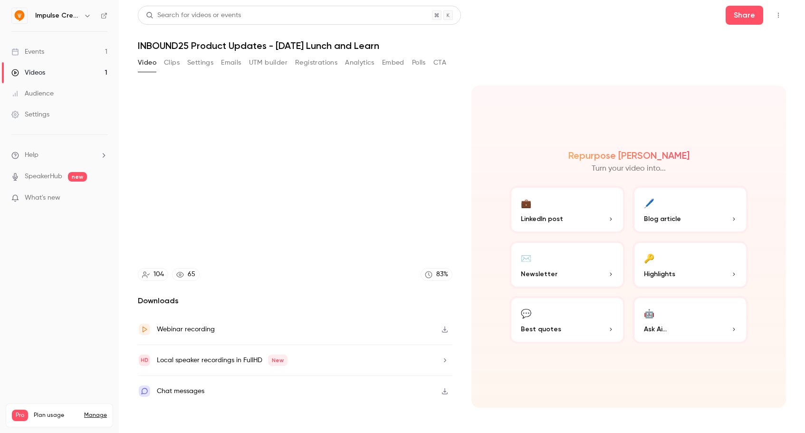
type input "*****"
